Goal: Browse casually

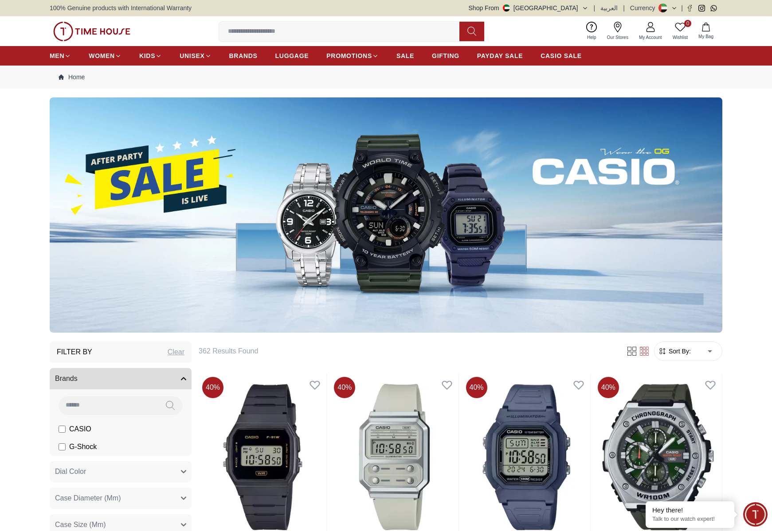
click at [80, 35] on img at bounding box center [91, 32] width 77 height 20
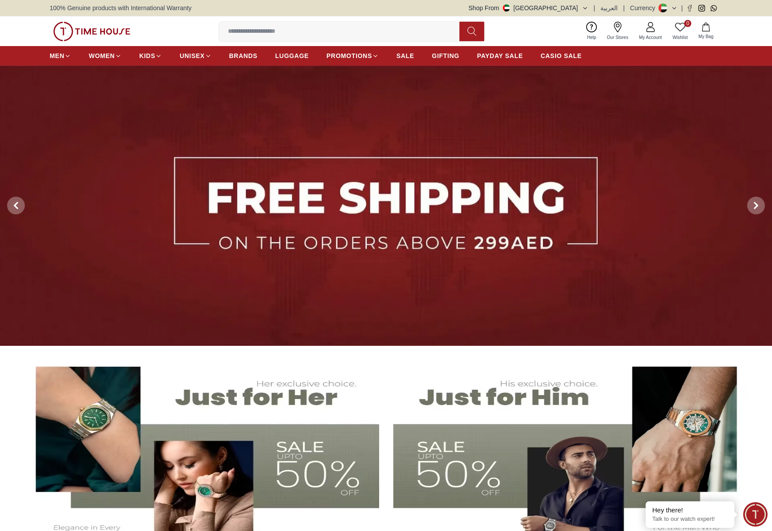
click at [579, 9] on button "Shop From [GEOGRAPHIC_DATA]" at bounding box center [528, 8] width 120 height 9
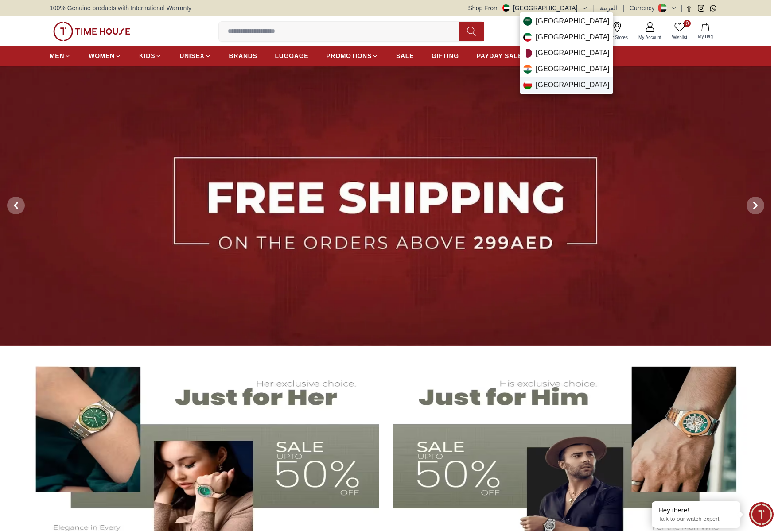
click at [547, 81] on span "[GEOGRAPHIC_DATA]" at bounding box center [573, 85] width 74 height 11
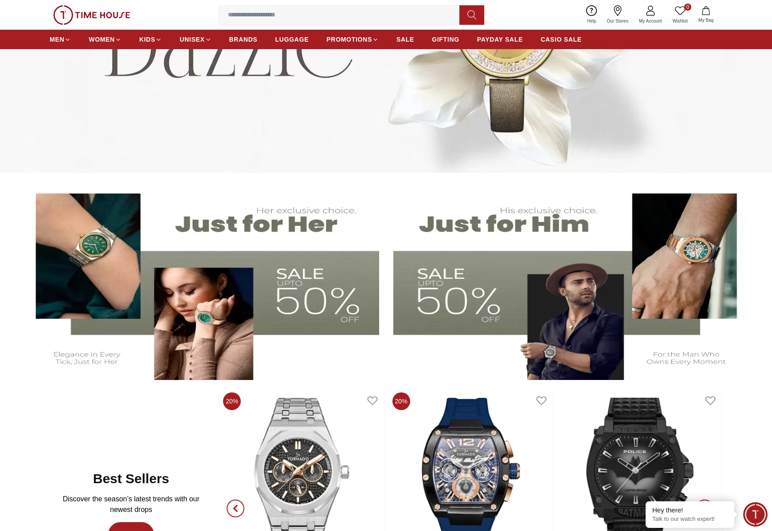
scroll to position [175, 0]
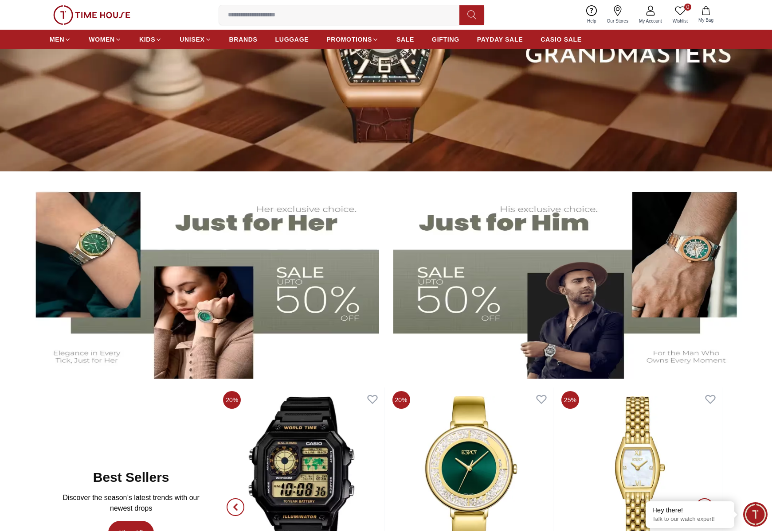
click at [86, 17] on img at bounding box center [91, 15] width 77 height 20
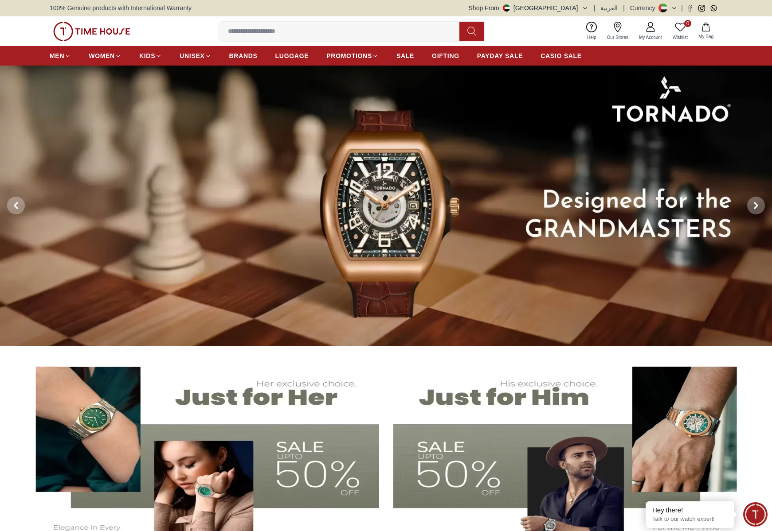
click at [258, 222] on img at bounding box center [386, 206] width 772 height 281
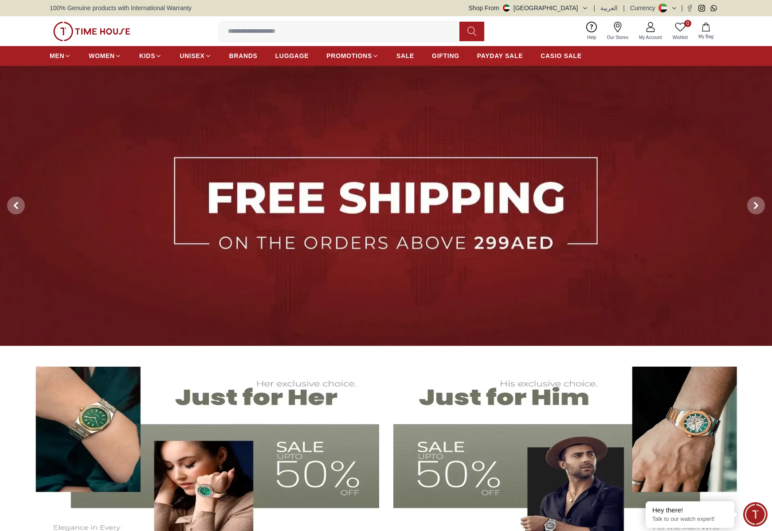
click at [130, 188] on img at bounding box center [386, 206] width 772 height 281
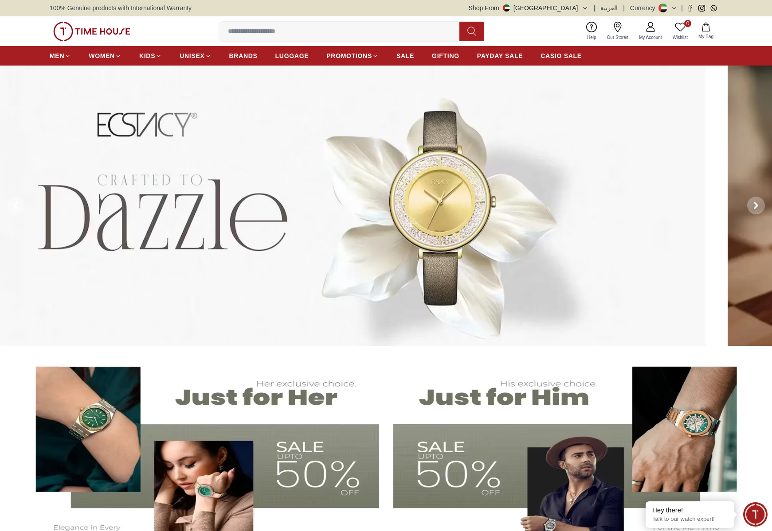
click at [30, 177] on div at bounding box center [386, 206] width 772 height 281
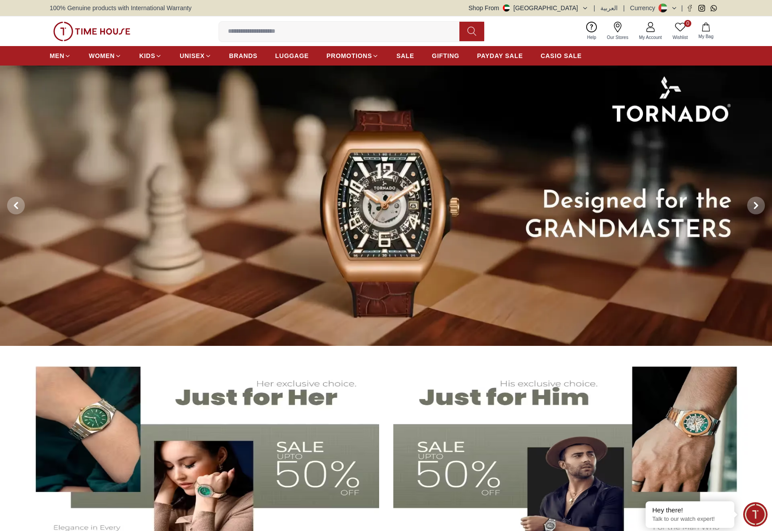
click at [99, 183] on img at bounding box center [386, 206] width 772 height 281
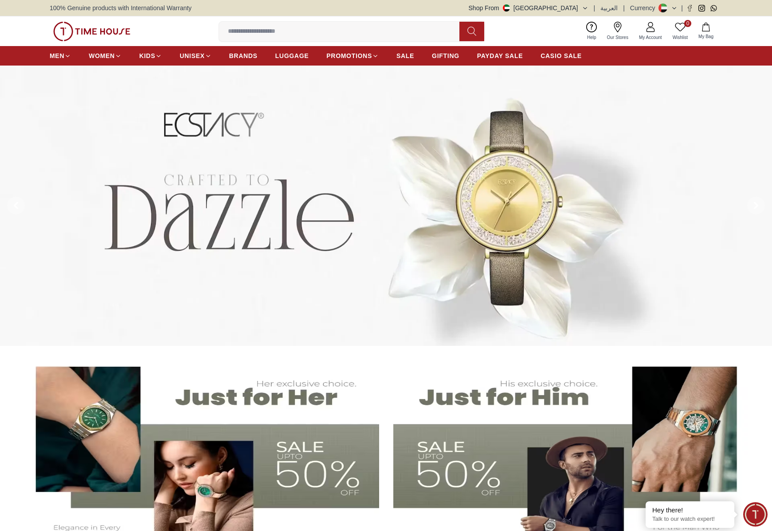
click at [404, 203] on img at bounding box center [386, 206] width 772 height 281
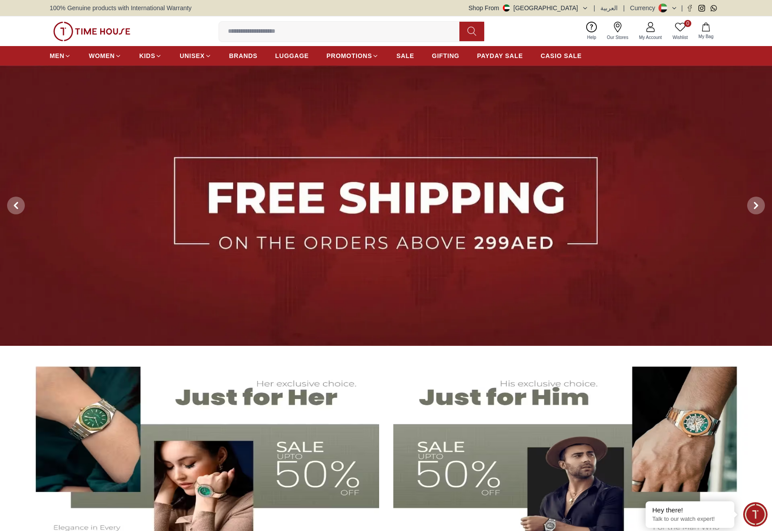
click at [406, 228] on img at bounding box center [386, 206] width 772 height 281
